Goal: Navigation & Orientation: Go to known website

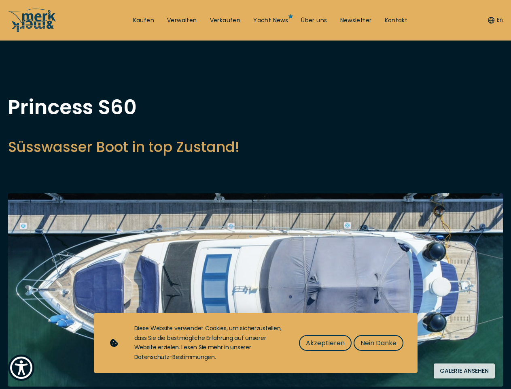
click at [21, 367] on img "Show Accessibility Preferences" at bounding box center [21, 367] width 22 height 22
click at [494, 20] on button "En" at bounding box center [495, 20] width 15 height 8
click at [0, 0] on button "Hoher Kontrast" at bounding box center [0, 0] width 0 height 0
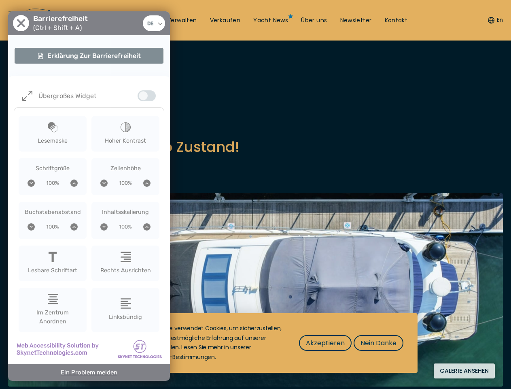
click at [255, 289] on img at bounding box center [255, 289] width 495 height 193
click at [325, 342] on span "Akzeptieren" at bounding box center [325, 343] width 39 height 10
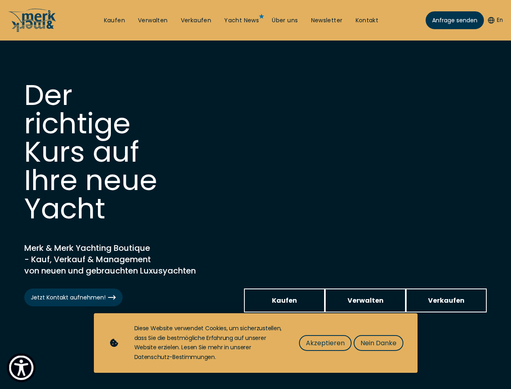
click at [21, 367] on img "Show Accessibility Preferences" at bounding box center [21, 367] width 25 height 25
click at [494, 20] on button "En" at bounding box center [495, 20] width 15 height 8
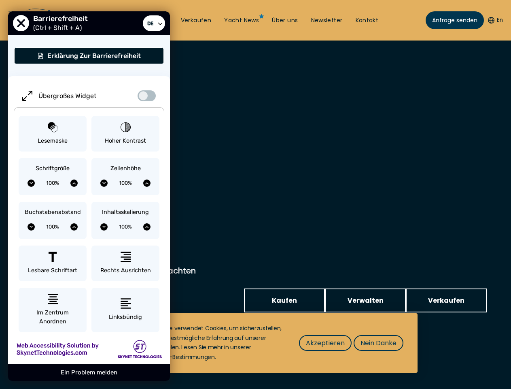
click at [125, 202] on div "Inhaltsskalierung 100%" at bounding box center [125, 220] width 68 height 37
click at [325, 342] on span "Akzeptieren" at bounding box center [325, 343] width 39 height 10
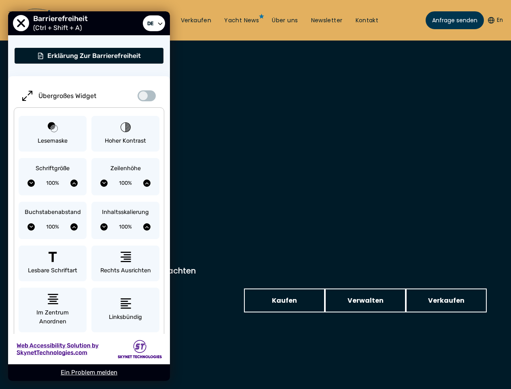
click at [378, 342] on video at bounding box center [255, 218] width 511 height 356
